Goal: Information Seeking & Learning: Find specific fact

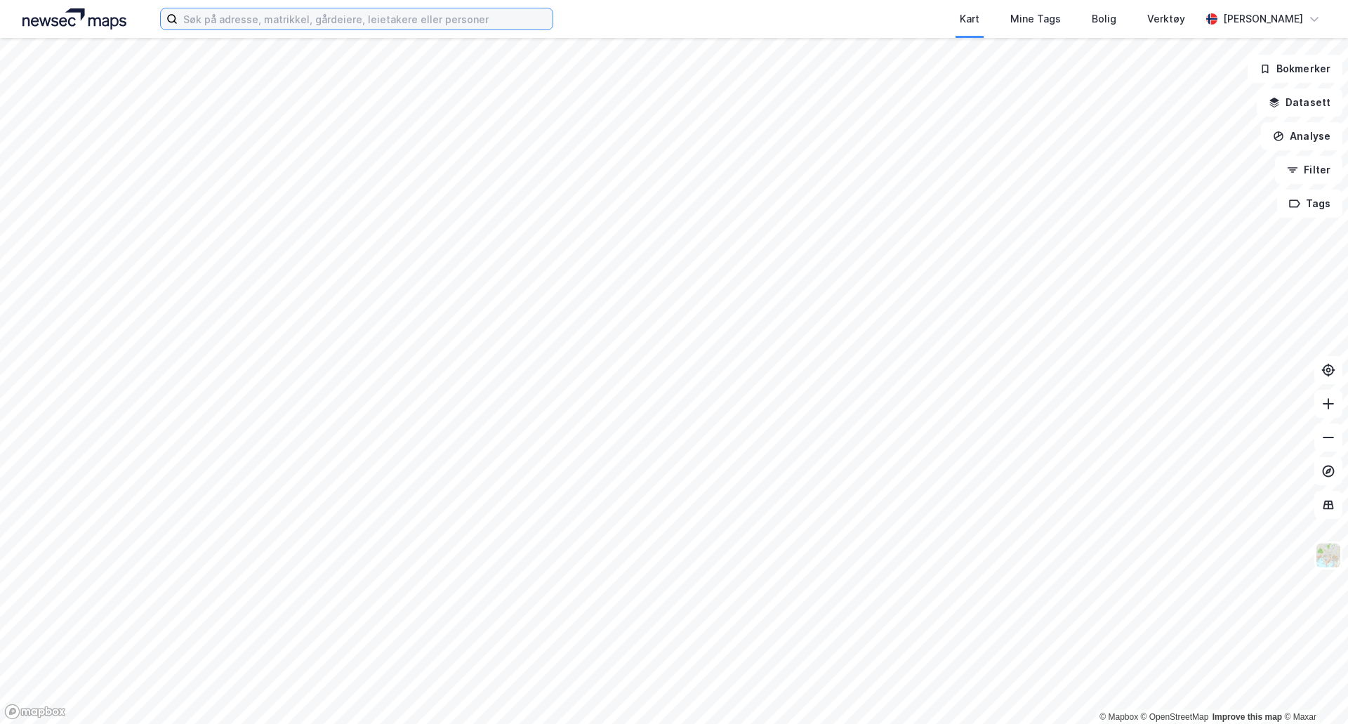
click at [222, 18] on input at bounding box center [365, 18] width 375 height 21
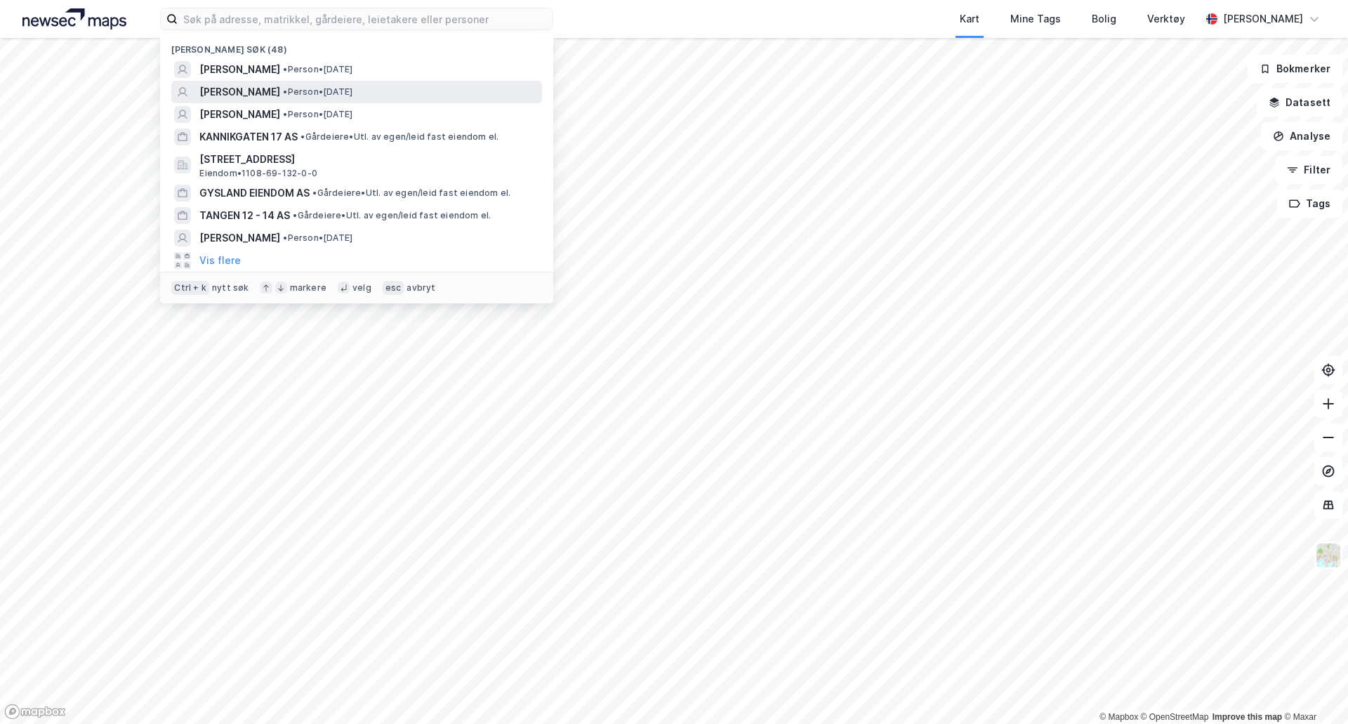
click at [214, 91] on span "[PERSON_NAME]" at bounding box center [239, 92] width 81 height 17
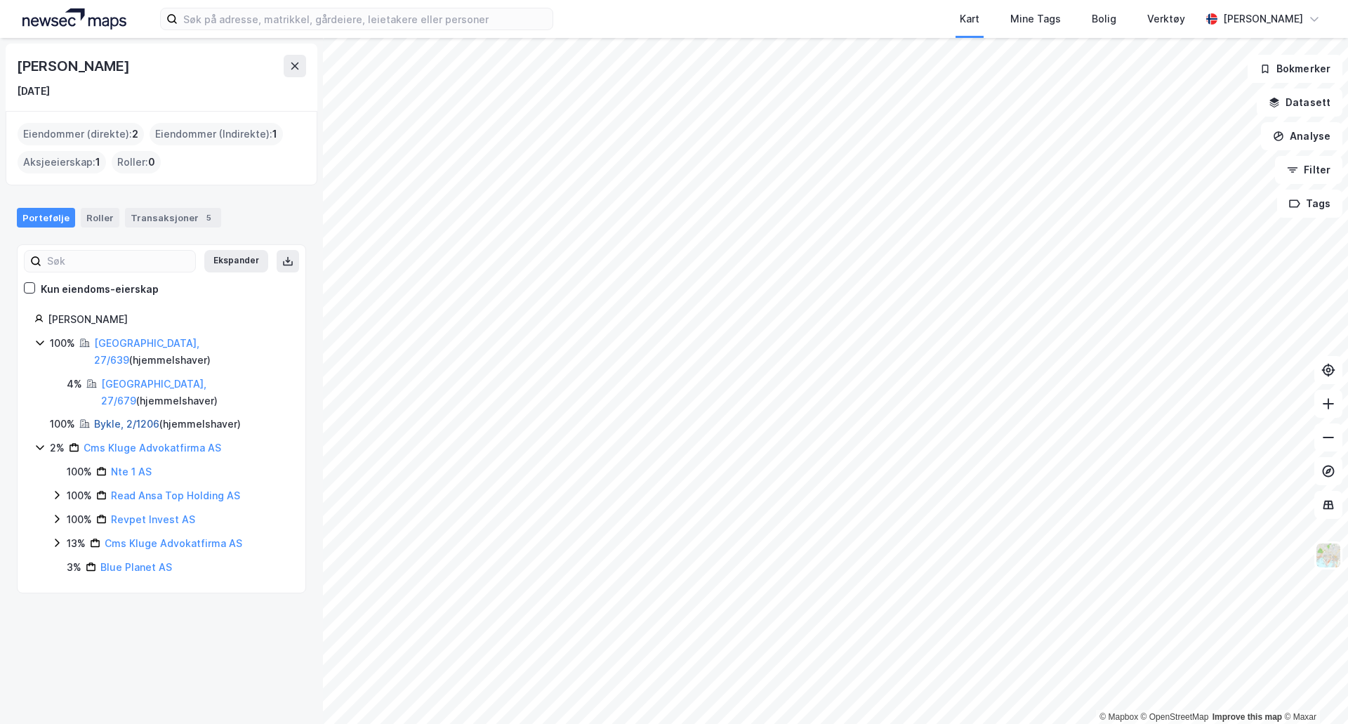
click at [107, 418] on link "Bykle, 2/1206" at bounding box center [126, 424] width 65 height 12
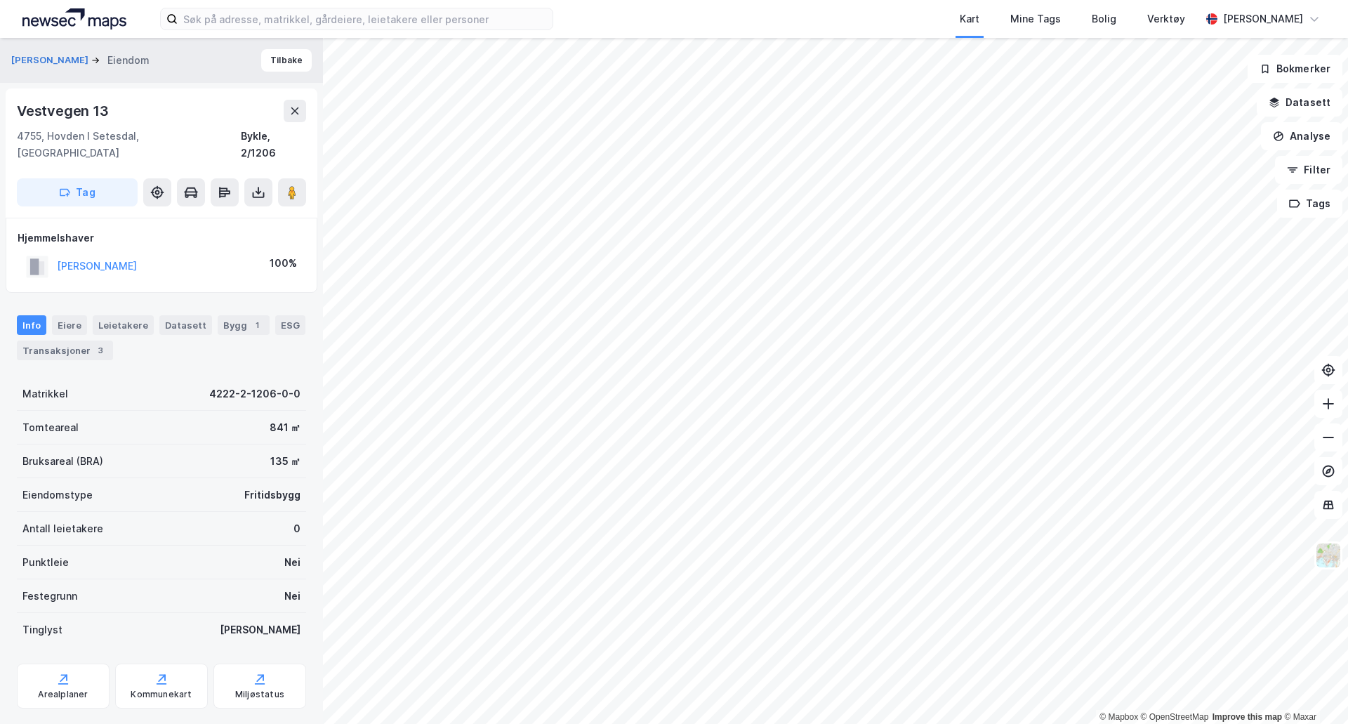
click at [675, 0] on html "Kart Mine Tags Bolig Verktøy [PERSON_NAME] © Mapbox © OpenStreetMap Improve thi…" at bounding box center [674, 362] width 1348 height 724
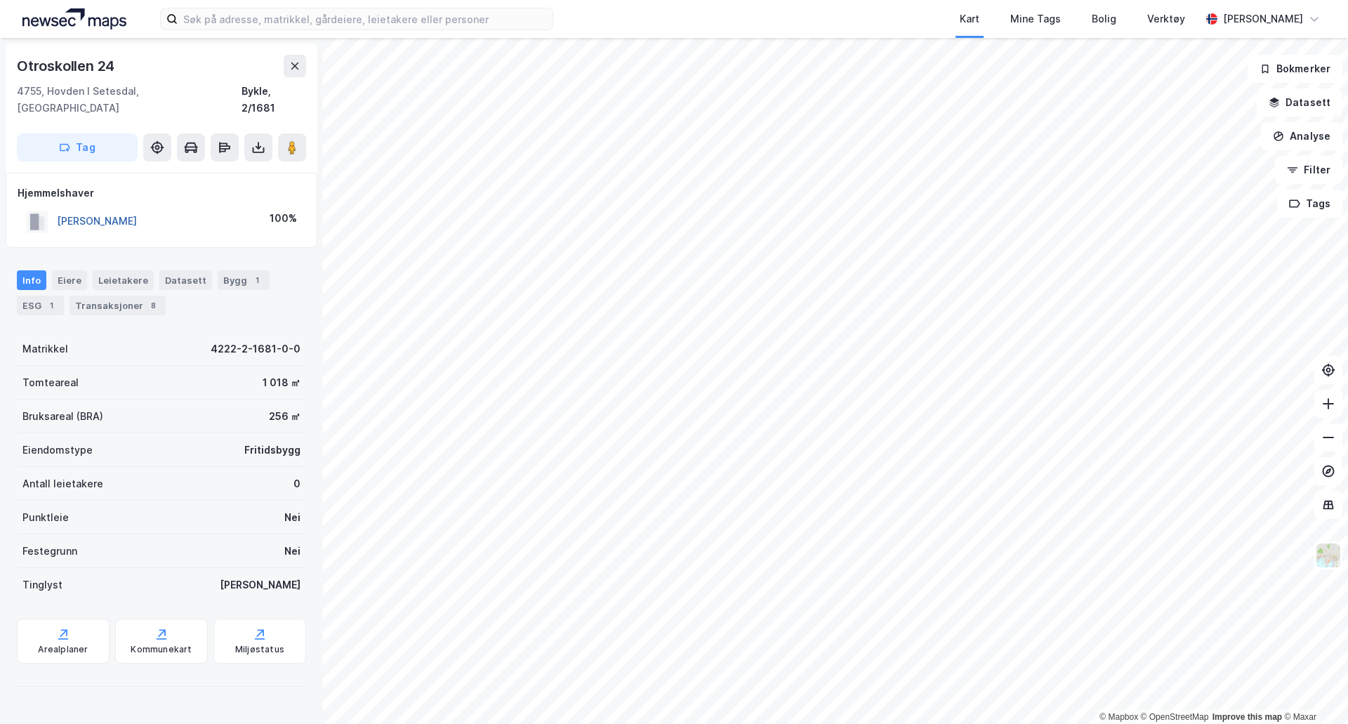
click at [0, 0] on button "[PERSON_NAME]" at bounding box center [0, 0] width 0 height 0
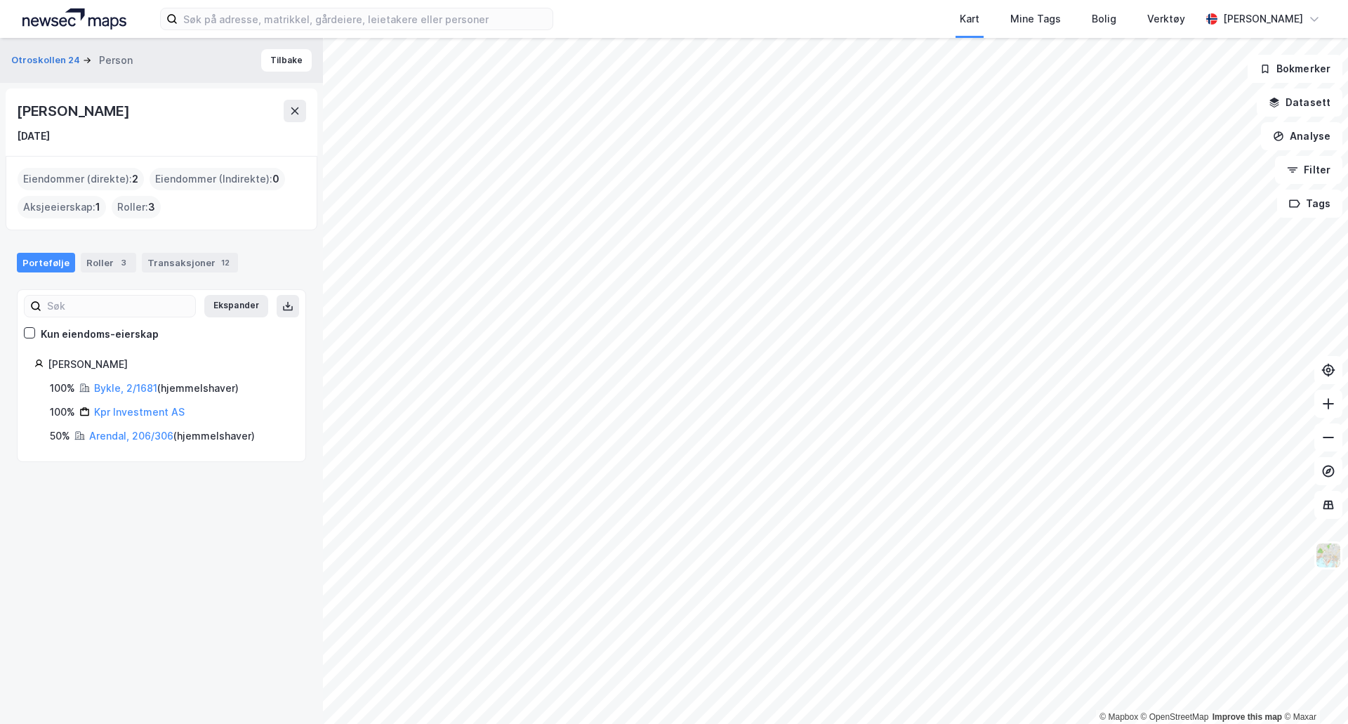
drag, startPoint x: 16, startPoint y: 107, endPoint x: 173, endPoint y: 114, distance: 157.4
click at [173, 114] on div "[PERSON_NAME] [DATE]" at bounding box center [162, 121] width 312 height 67
copy div "[PERSON_NAME]"
